Goal: Task Accomplishment & Management: Manage account settings

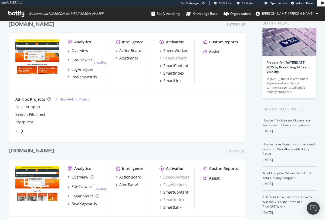
scroll to position [28, 0]
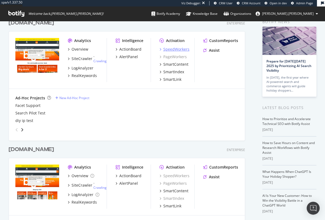
click at [176, 49] on div "SpeedWorkers" at bounding box center [176, 49] width 26 height 5
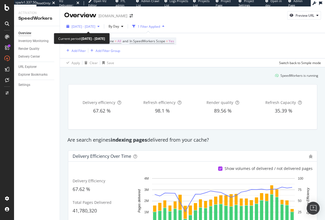
click at [95, 28] on span "[DATE] - [DATE]" at bounding box center [83, 26] width 24 height 5
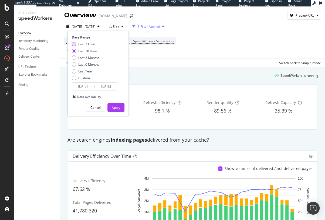
click at [91, 44] on div "Last 7 Days" at bounding box center [86, 44] width 17 height 5
type input "[DATE]"
click at [112, 107] on div "Apply" at bounding box center [116, 107] width 8 height 5
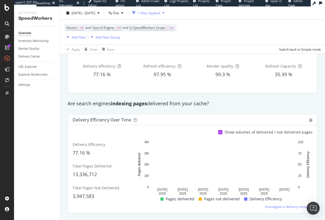
scroll to position [22, 0]
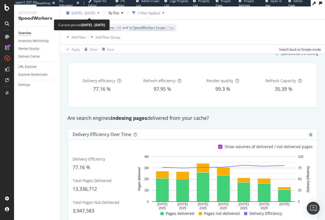
click at [95, 14] on span "[DATE] - [DATE]" at bounding box center [83, 13] width 24 height 5
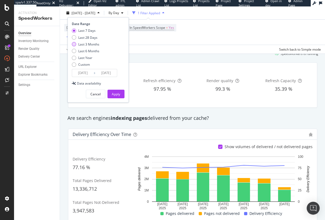
click at [85, 44] on div "Last 3 Months" at bounding box center [88, 44] width 21 height 5
type input "[DATE]"
click at [114, 94] on div "Apply" at bounding box center [116, 94] width 8 height 5
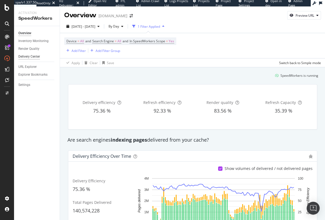
click at [29, 56] on div "Delivery Center" at bounding box center [29, 57] width 22 height 6
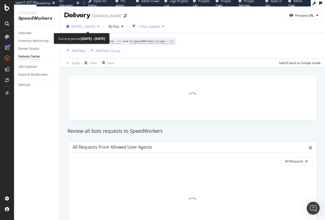
click at [86, 28] on span "[DATE] - [DATE]" at bounding box center [83, 26] width 24 height 5
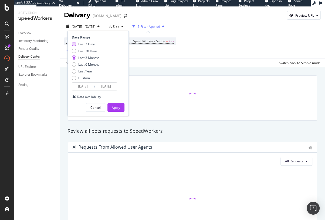
click at [85, 44] on div "Last 7 Days" at bounding box center [86, 44] width 17 height 5
type input "[DATE]"
click at [117, 109] on div "Apply" at bounding box center [116, 107] width 8 height 5
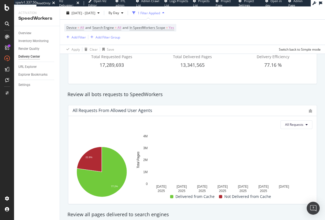
scroll to position [38, 0]
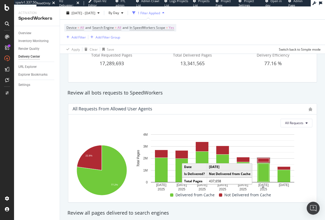
click at [250, 160] on rect "A chart." at bounding box center [263, 161] width 11 height 4
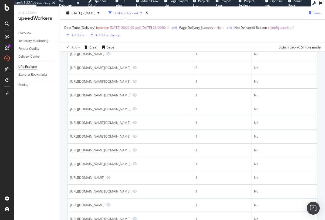
scroll to position [131, 0]
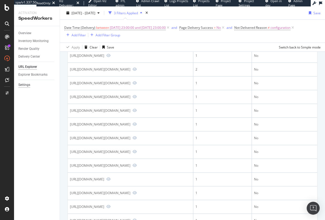
click at [24, 84] on div "Settings" at bounding box center [24, 85] width 12 height 6
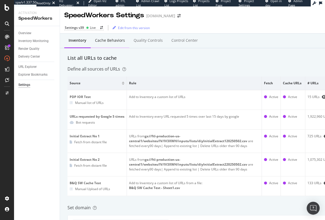
click at [111, 44] on div "Cache behaviors" at bounding box center [110, 40] width 39 height 15
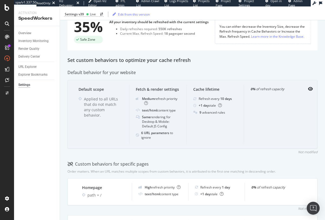
scroll to position [93, 0]
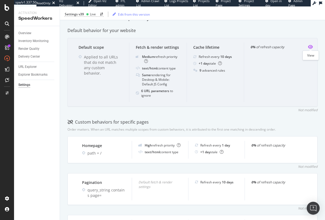
click at [250, 46] on icon "eye" at bounding box center [310, 47] width 5 height 4
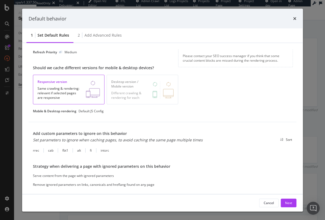
scroll to position [7, 0]
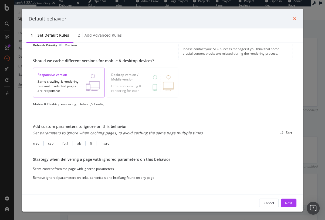
click at [250, 19] on icon "times" at bounding box center [294, 18] width 3 height 4
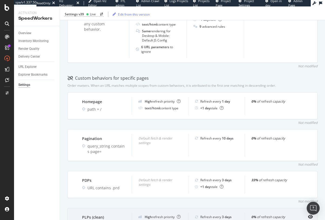
scroll to position [0, 0]
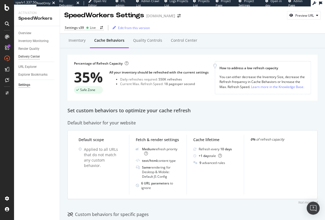
click at [30, 56] on div "Delivery Center" at bounding box center [29, 57] width 22 height 6
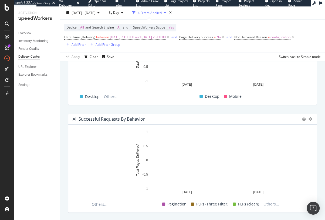
scroll to position [507, 0]
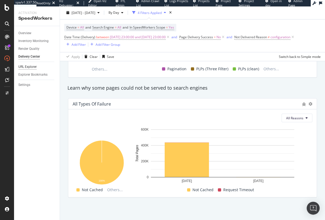
click at [27, 66] on div "URL Explorer" at bounding box center [27, 67] width 18 height 6
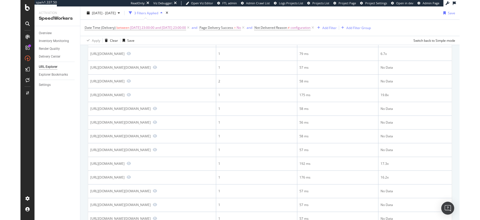
scroll to position [271, 0]
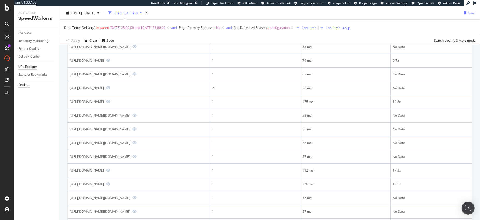
click at [19, 86] on div "Settings" at bounding box center [24, 85] width 12 height 6
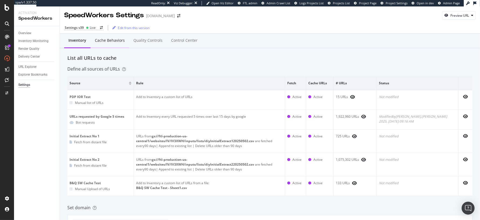
click at [106, 40] on div "Cache behaviors" at bounding box center [110, 40] width 30 height 5
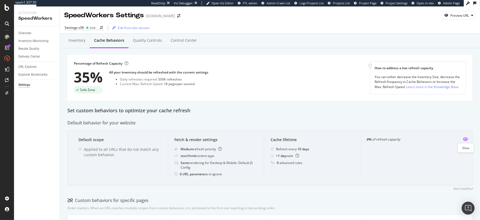
click at [250, 137] on icon "eye" at bounding box center [465, 139] width 5 height 4
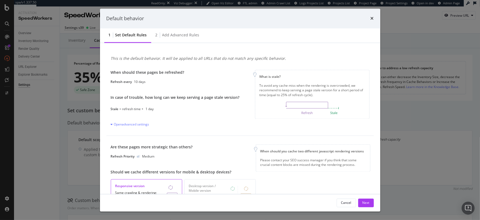
scroll to position [105, 0]
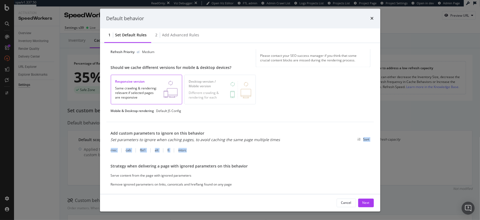
drag, startPoint x: 193, startPoint y: 150, endPoint x: 111, endPoint y: 146, distance: 82.1
click at [111, 147] on div "Add custom parameters to ignore on this behavior Set parameters to ignore when …" at bounding box center [240, 142] width 259 height 22
click at [193, 150] on div "rrec cab fbt1 alt fi intsrc" at bounding box center [240, 150] width 259 height 5
drag, startPoint x: 191, startPoint y: 151, endPoint x: 103, endPoint y: 149, distance: 87.9
click at [103, 149] on div "This is the default behavior. It will be applied to all URLs that do not match …" at bounding box center [240, 118] width 280 height 151
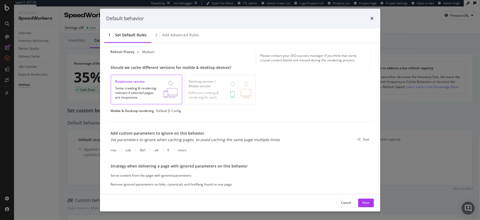
click at [225, 151] on div "rrec cab fbt1 alt fi intsrc" at bounding box center [240, 150] width 259 height 5
click at [250, 18] on icon "times" at bounding box center [372, 18] width 3 height 4
